Goal: Information Seeking & Learning: Find specific fact

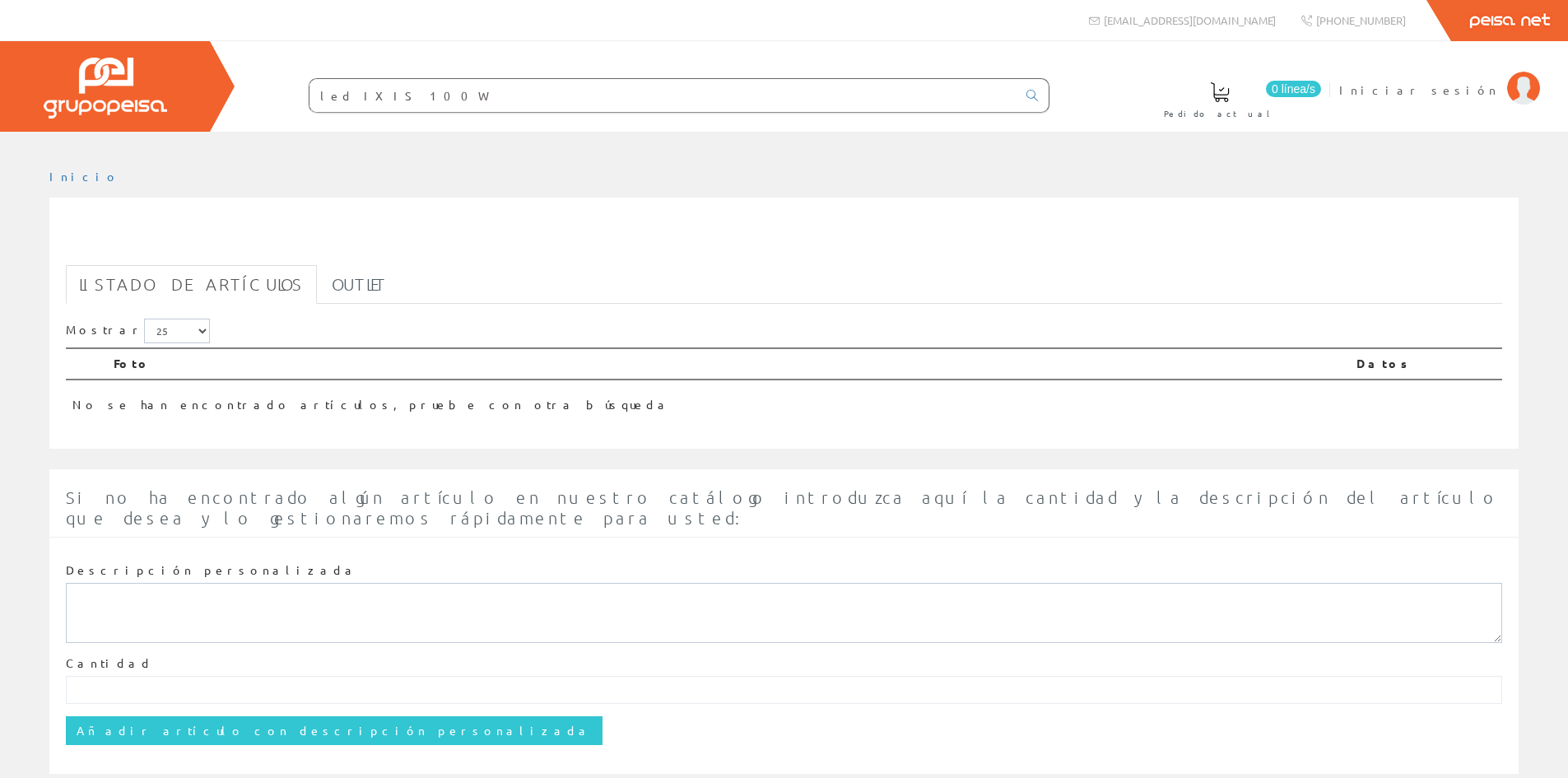
drag, startPoint x: 472, startPoint y: 100, endPoint x: 290, endPoint y: 91, distance: 182.2
click at [290, 91] on form "led IXIS 100W" at bounding box center [645, 96] width 806 height 35
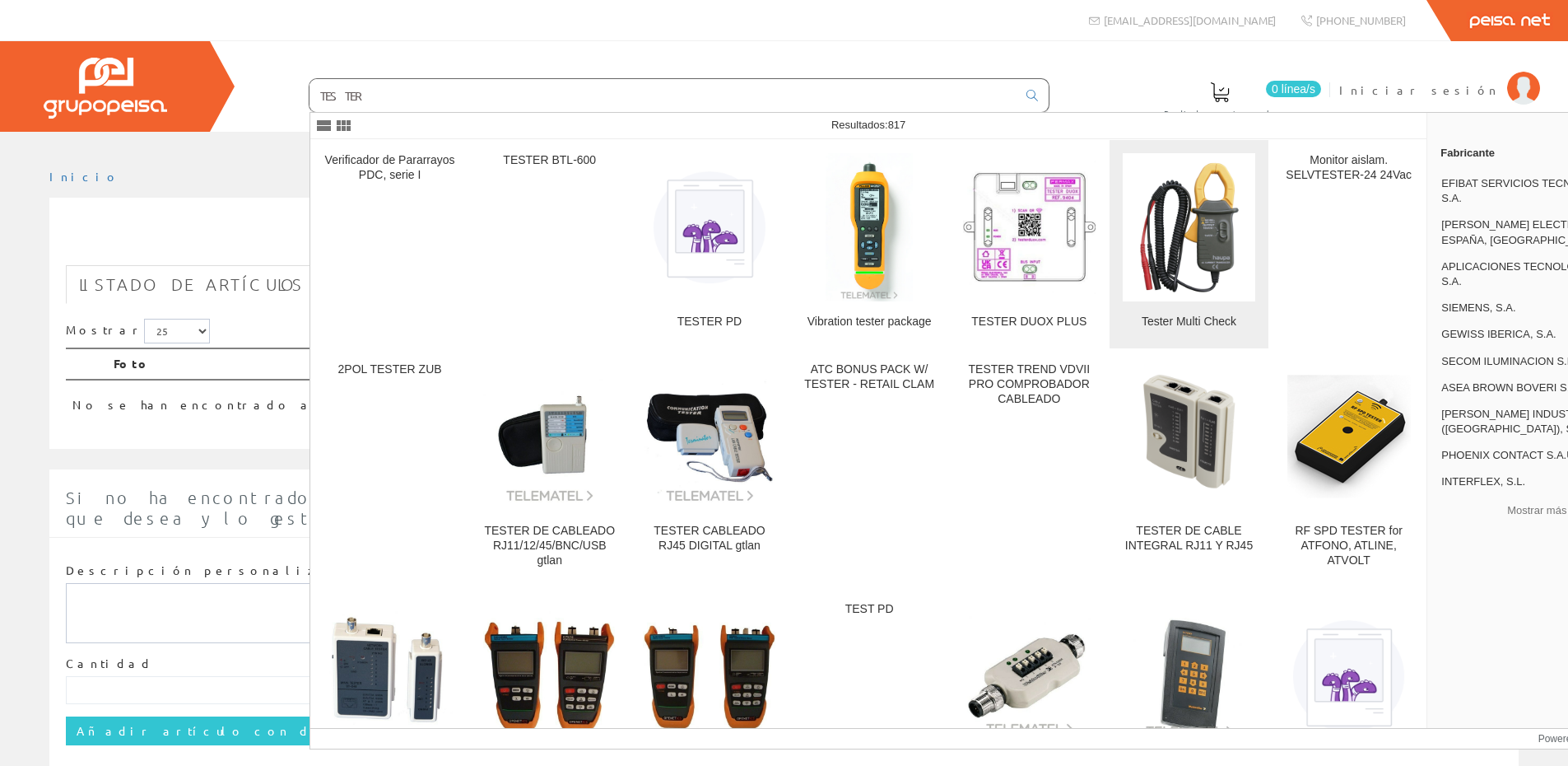
type input "TESTER"
click at [1141, 262] on img at bounding box center [1189, 226] width 133 height 133
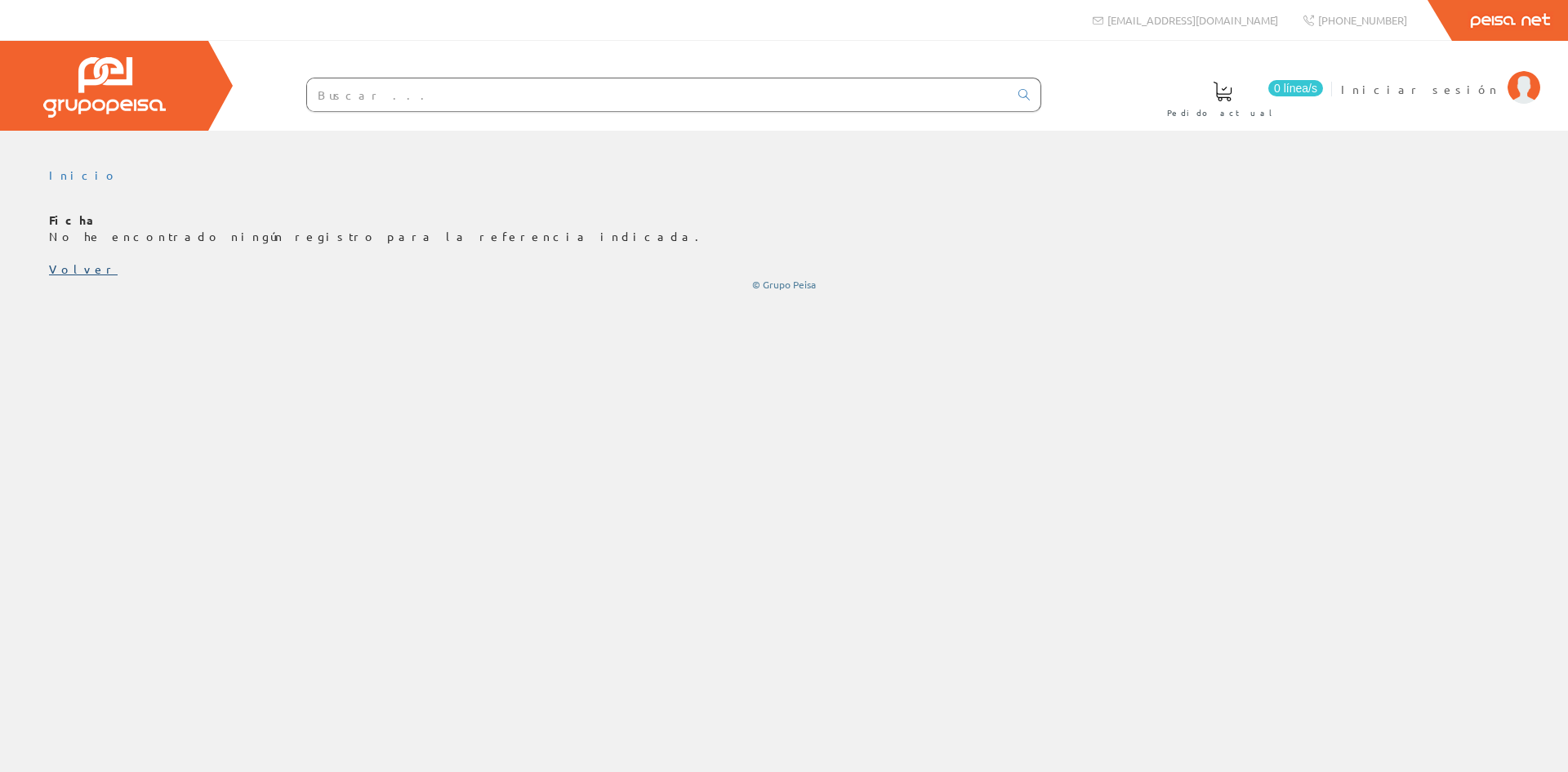
click at [57, 267] on link "Volver" at bounding box center [83, 268] width 68 height 14
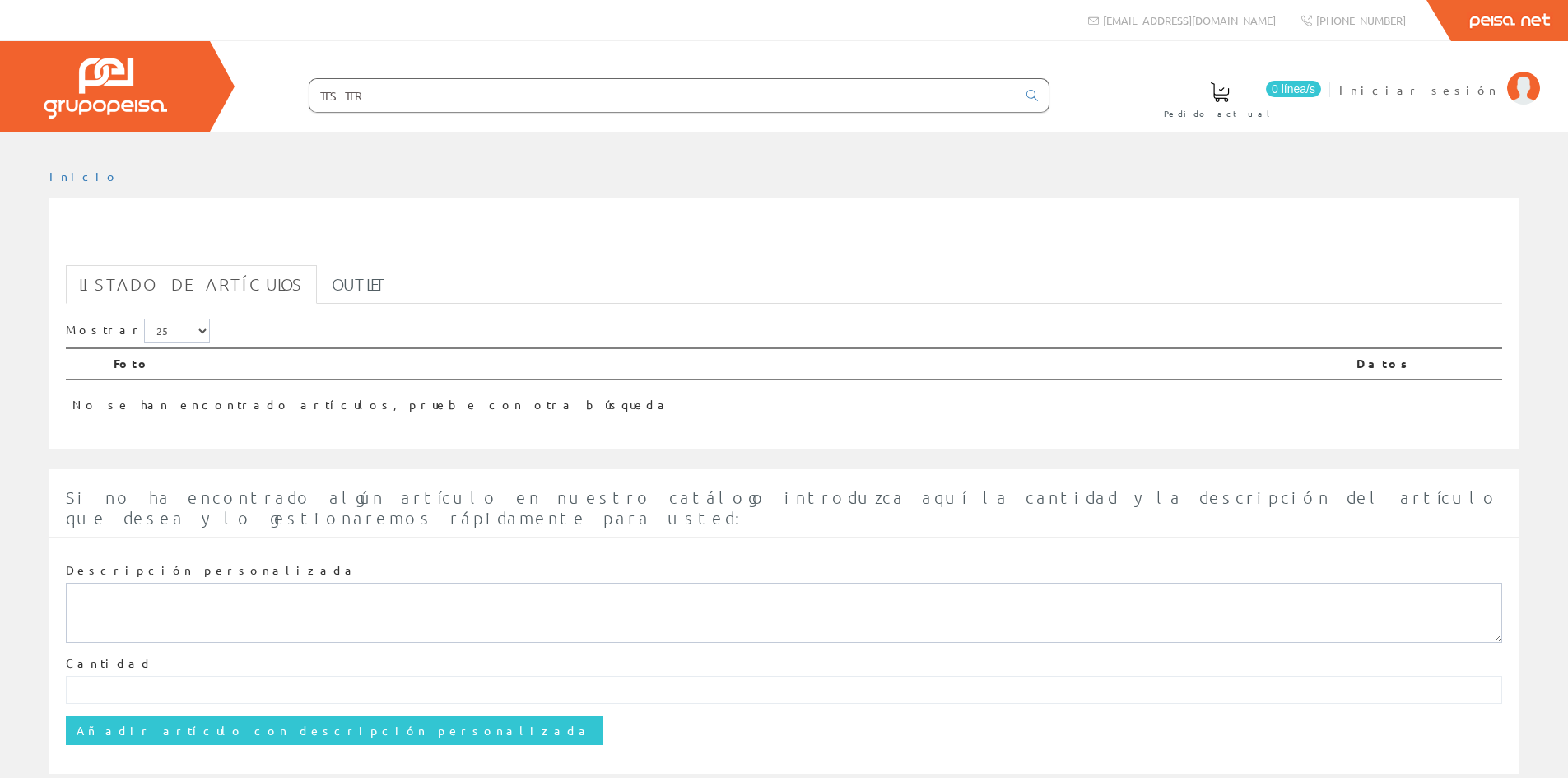
click at [381, 93] on input "TESTER" at bounding box center [663, 95] width 707 height 33
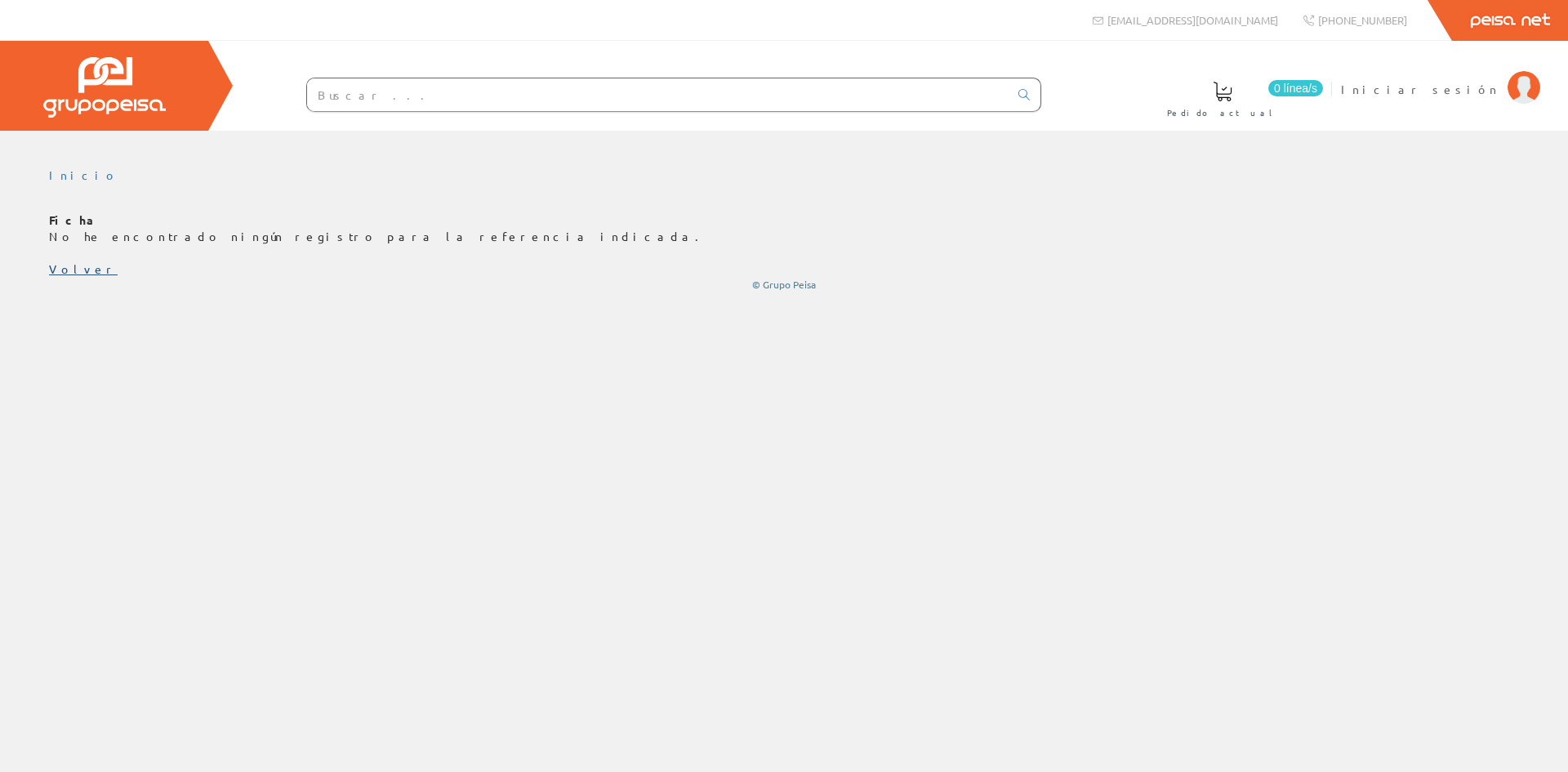
click at [78, 267] on link "Volver" at bounding box center [83, 268] width 68 height 14
